Goal: Information Seeking & Learning: Find specific page/section

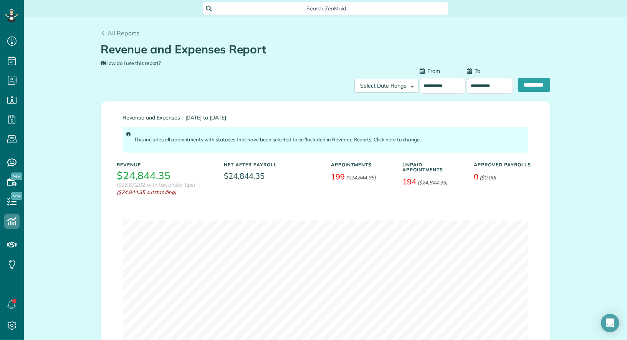
scroll to position [8, 0]
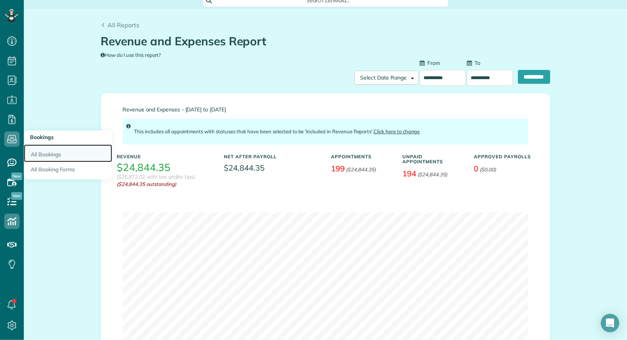
click at [32, 154] on link "All Bookings" at bounding box center [68, 153] width 88 height 18
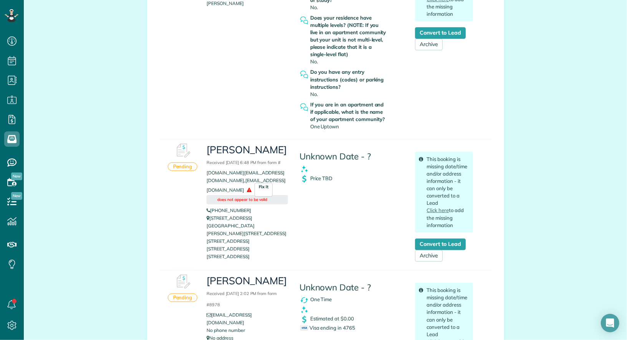
scroll to position [275, 0]
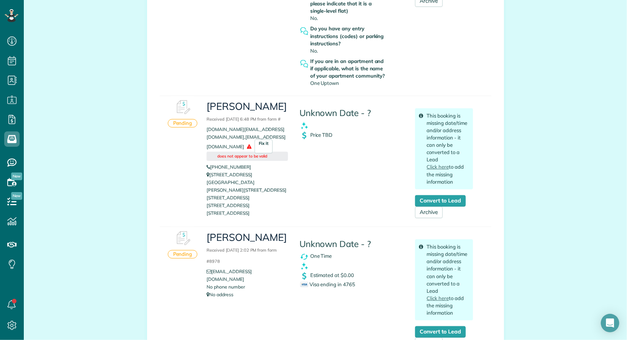
click at [180, 164] on div "Pending Matt Carey Received September 06, 2025 6:48 PM from form # mmahajan.nyc…" at bounding box center [326, 161] width 332 height 131
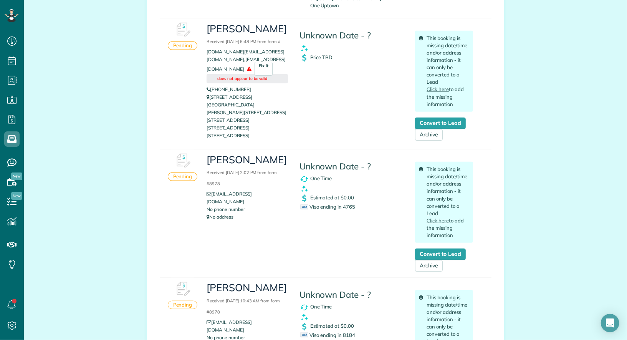
scroll to position [0, 0]
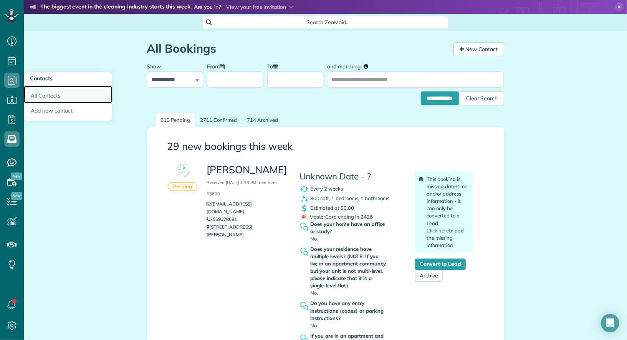
click at [40, 92] on link "All Contacts" at bounding box center [68, 95] width 88 height 18
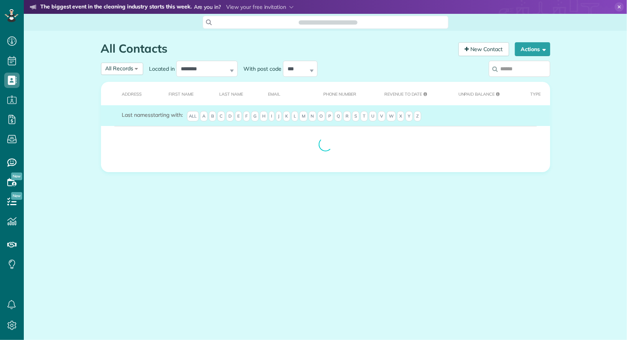
scroll to position [3, 3]
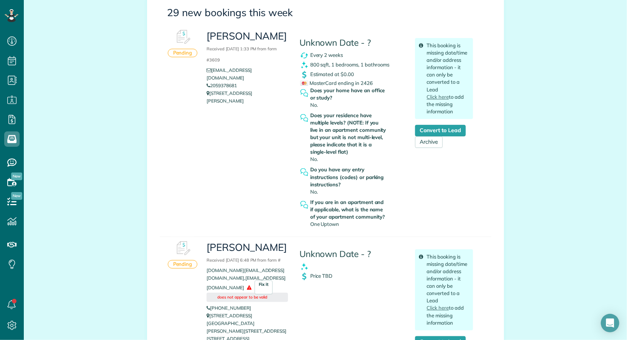
scroll to position [146, 0]
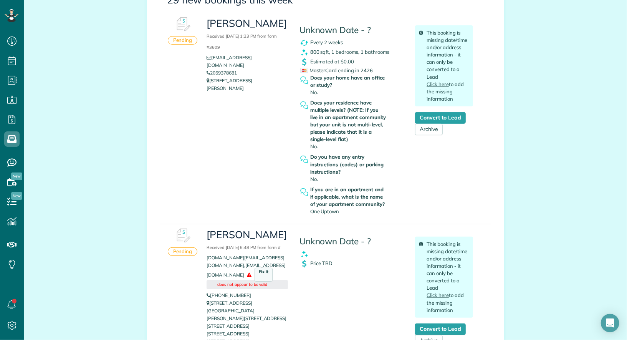
click at [255, 277] on span "Fix it" at bounding box center [264, 275] width 18 height 14
click at [253, 269] on input "**********" at bounding box center [234, 261] width 54 height 15
type input "**********"
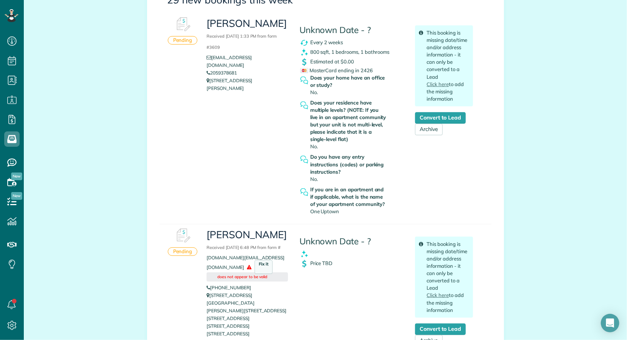
click at [217, 282] on li "mmahajan.nyc@gmail.com Fix it does not appear to be valid" at bounding box center [247, 268] width 81 height 28
click at [255, 274] on span "Fix it" at bounding box center [264, 267] width 18 height 14
click at [217, 282] on li "mmahajan.nyc@gmail.com Fix it does not appear to be valid" at bounding box center [247, 268] width 81 height 28
click at [378, 317] on div "Matt Carey Received September 06, 2025 6:48 PM from form # mmahajan.nyc@gmail.c…" at bounding box center [340, 285] width 278 height 122
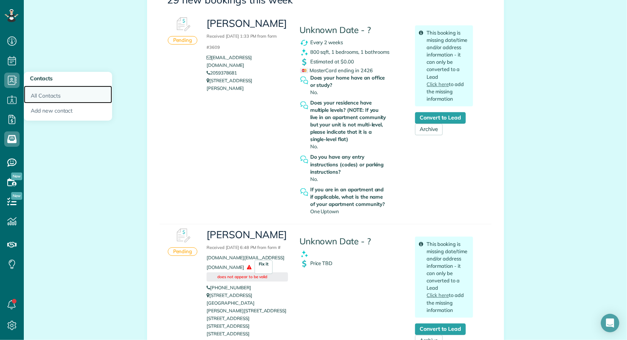
click at [39, 96] on link "All Contacts" at bounding box center [68, 95] width 88 height 18
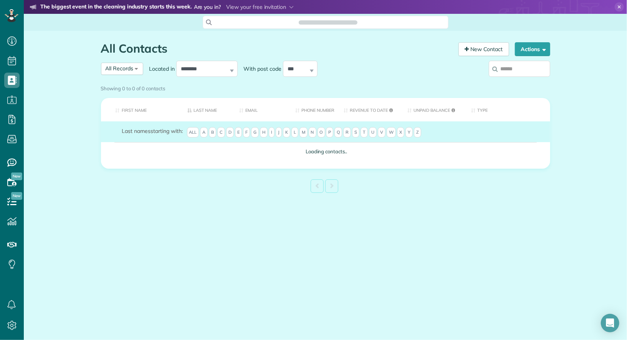
scroll to position [3, 3]
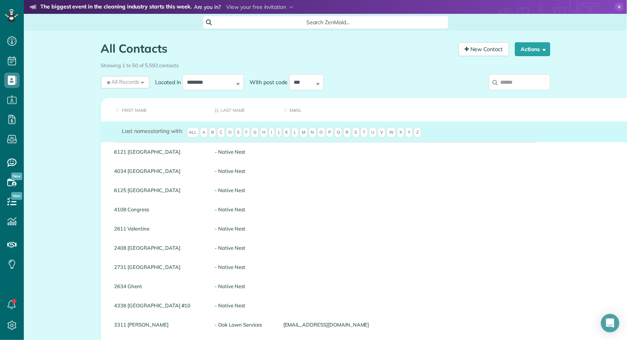
click at [519, 80] on input "search" at bounding box center [519, 82] width 61 height 16
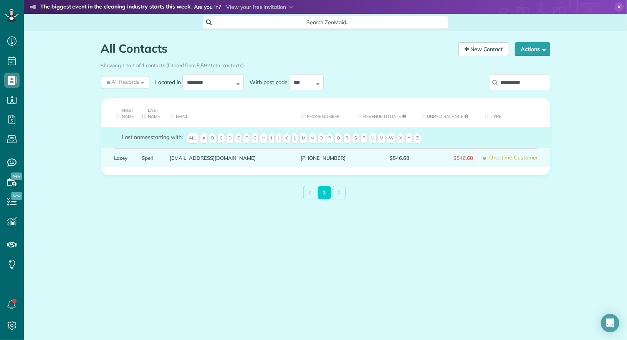
type input "**********"
click at [119, 155] on link "Lacey" at bounding box center [122, 157] width 16 height 5
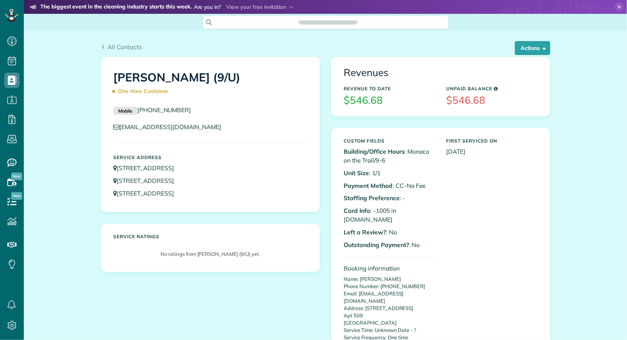
scroll to position [340, 23]
click at [533, 47] on button "Actions" at bounding box center [532, 48] width 35 height 14
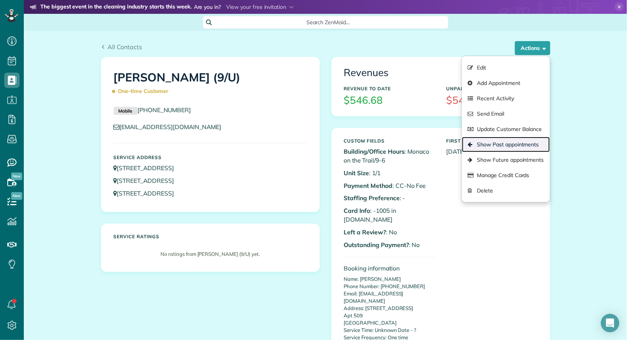
click at [523, 142] on link "Show Past appointments" at bounding box center [506, 144] width 88 height 15
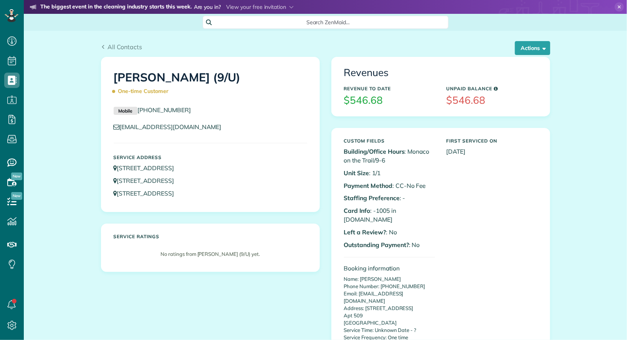
scroll to position [3, 3]
